Goal: Task Accomplishment & Management: Complete application form

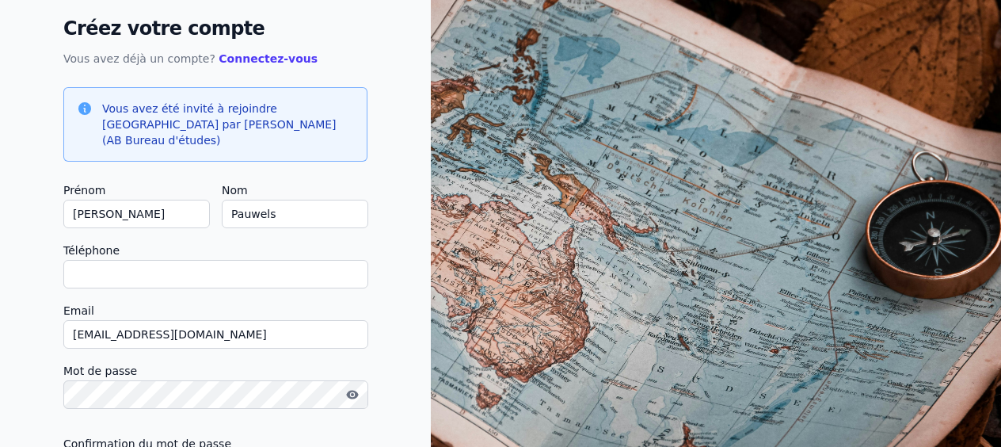
scroll to position [100, 0]
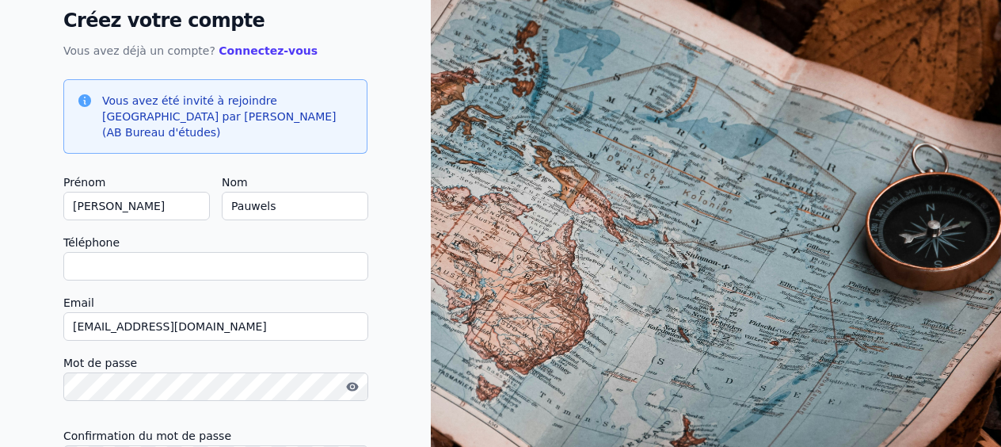
click at [205, 257] on input "Téléphone" at bounding box center [215, 266] width 305 height 29
type input "0"
checkbox input "false"
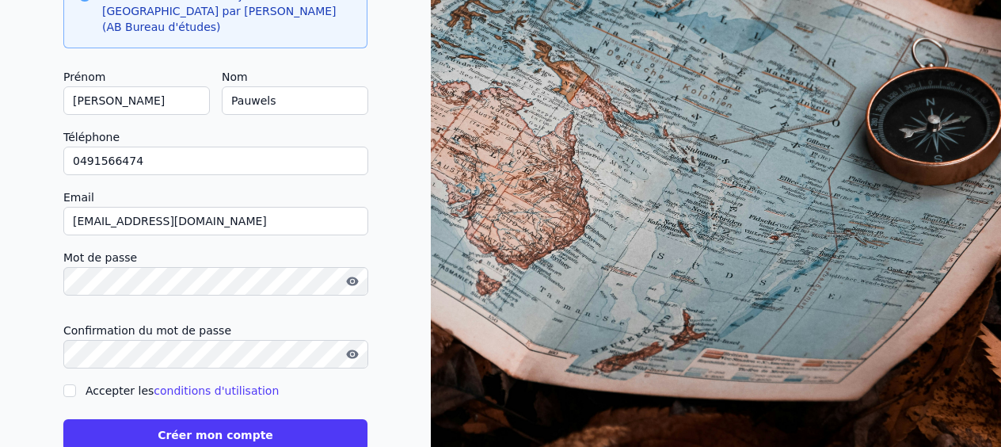
scroll to position [230, 0]
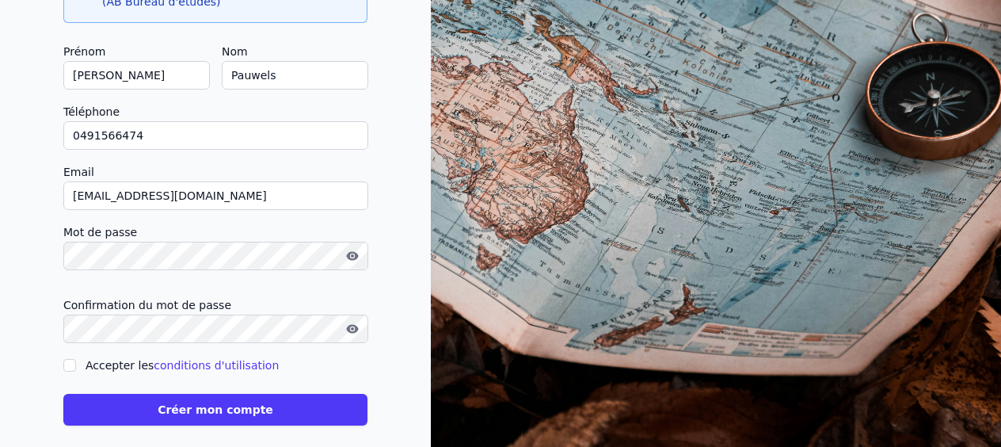
type input "0491566474"
click at [230, 184] on input "[EMAIL_ADDRESS][DOMAIN_NAME]" at bounding box center [215, 195] width 305 height 29
type input "j"
type input "[EMAIL_ADDRESS][DOMAIN_NAME]"
click at [68, 359] on input "Accepter les conditions d'utilisation" at bounding box center [69, 365] width 13 height 13
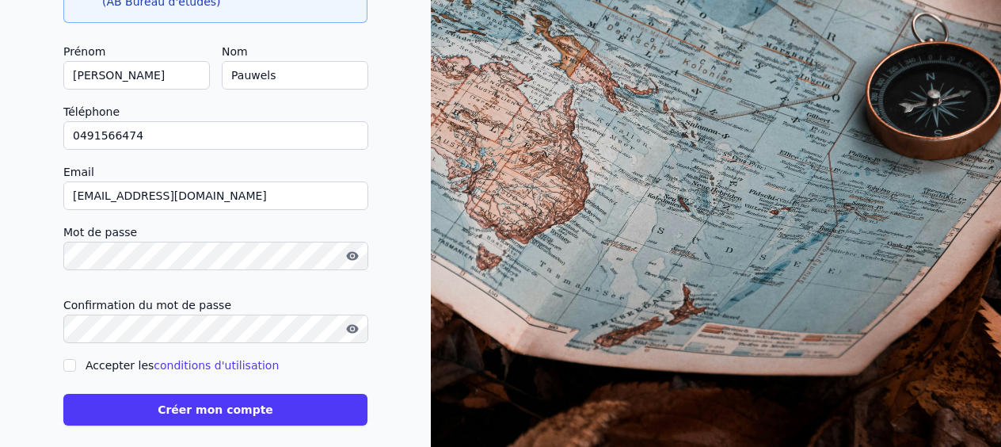
checkbox input "true"
click at [234, 400] on button "Créer mon compte" at bounding box center [215, 410] width 304 height 32
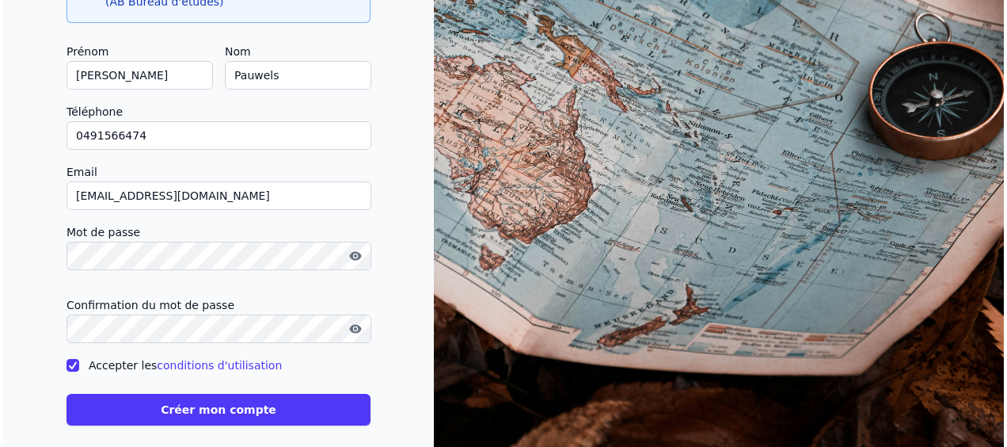
scroll to position [0, 0]
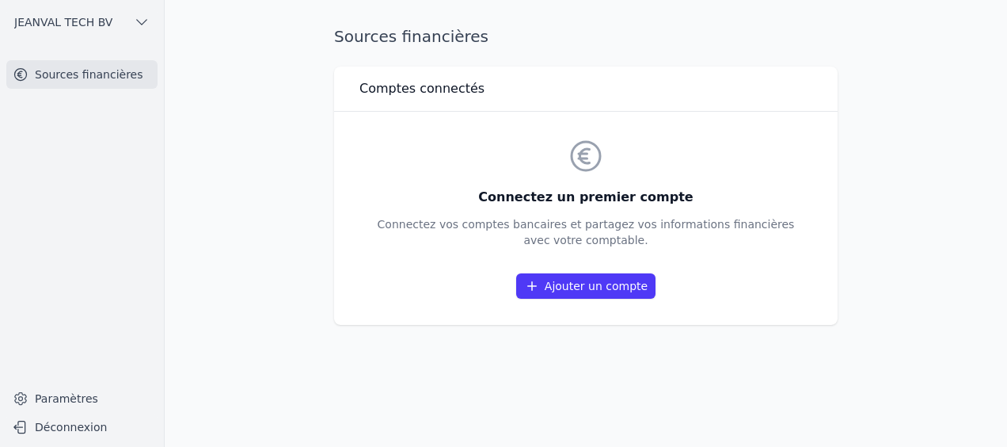
click at [581, 285] on link "Ajouter un compte" at bounding box center [585, 285] width 139 height 25
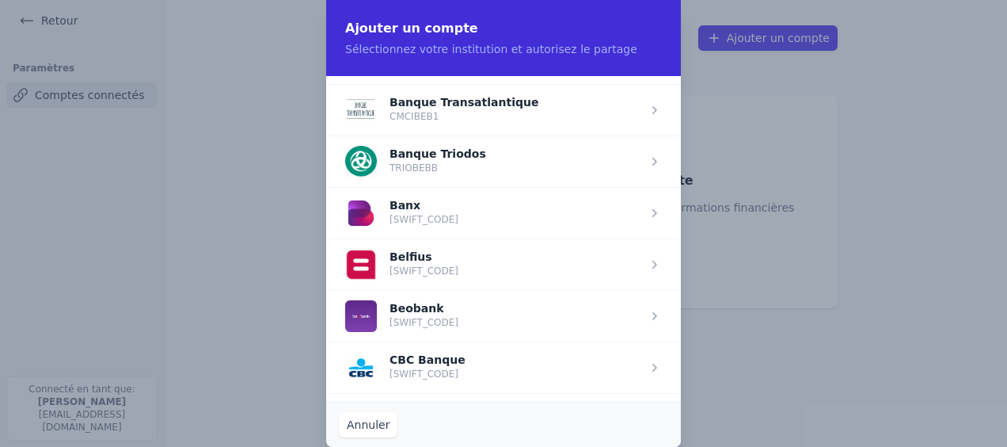
scroll to position [455, 0]
click at [479, 261] on span "button" at bounding box center [503, 263] width 355 height 51
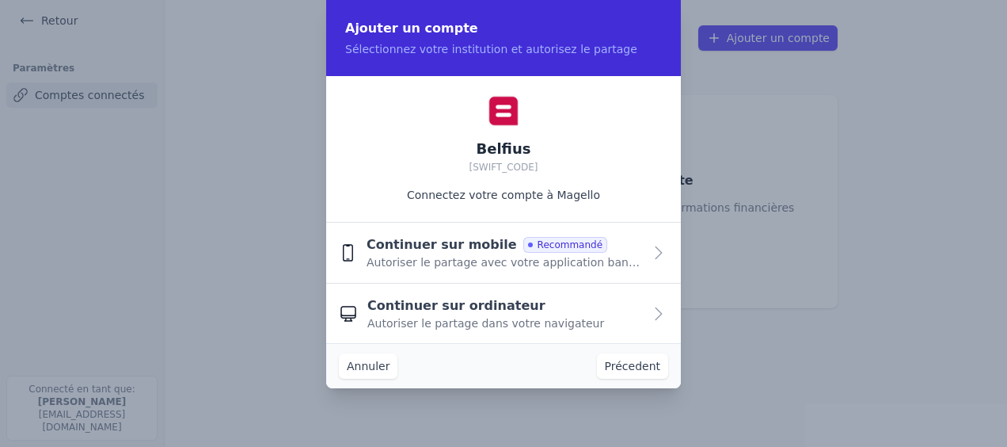
scroll to position [0, 0]
click at [426, 257] on span "Autoriser le partage avec votre application bancaire" at bounding box center [505, 262] width 276 height 16
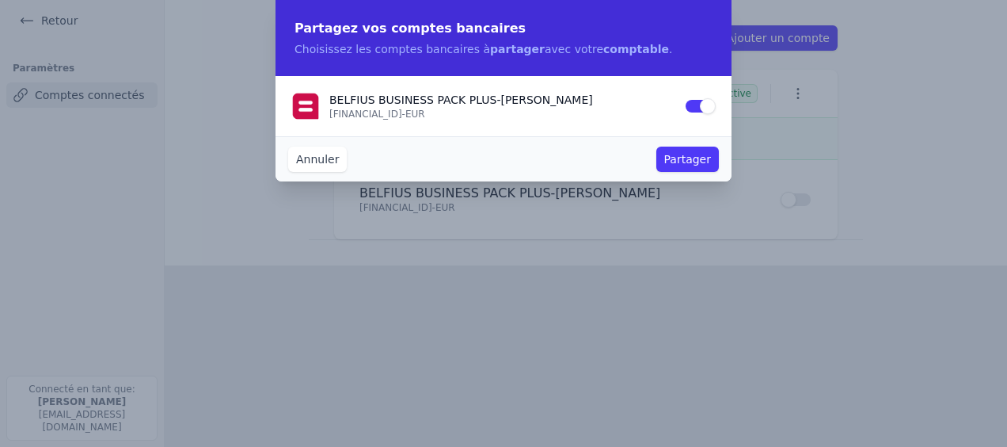
click at [678, 167] on button "Partager" at bounding box center [687, 158] width 63 height 25
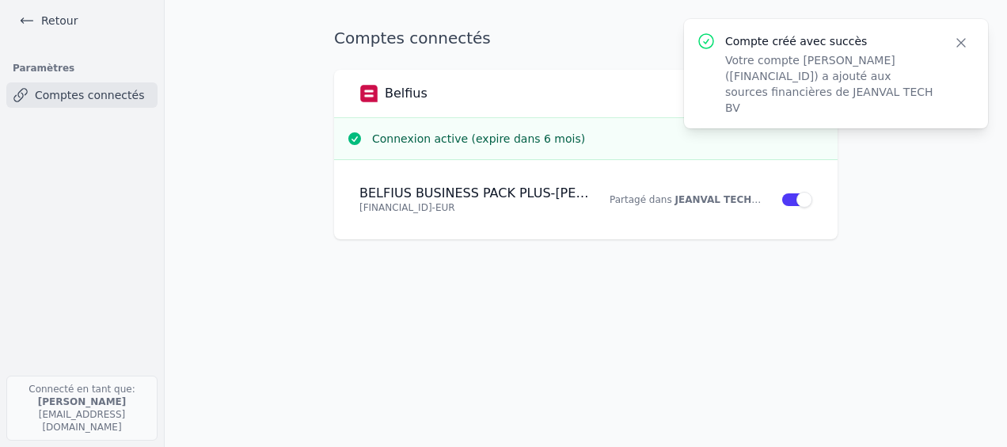
click at [964, 42] on icon "button" at bounding box center [961, 43] width 16 height 16
